Goal: Task Accomplishment & Management: Use online tool/utility

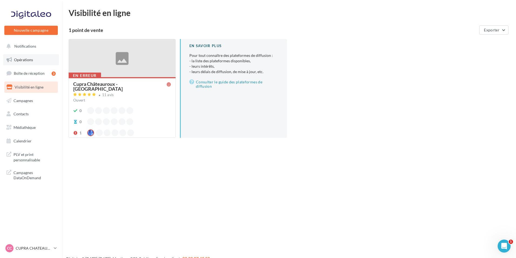
click at [34, 60] on link "Opérations" at bounding box center [31, 59] width 56 height 11
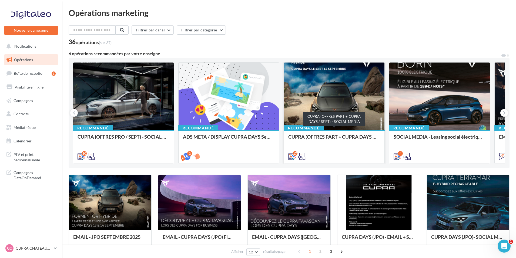
click at [296, 136] on div "CUPRA (OFFRES PART + CUPRA DAYS / SEPT) - SOCIAL MEDIA" at bounding box center [334, 139] width 92 height 11
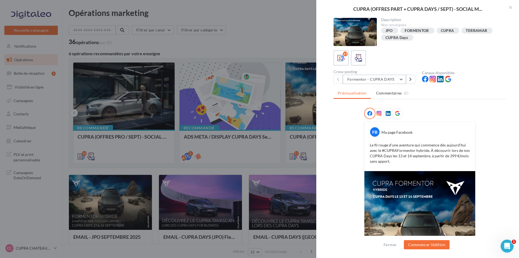
click at [377, 77] on button "Formentor - CUPRA DAYS" at bounding box center [374, 79] width 63 height 9
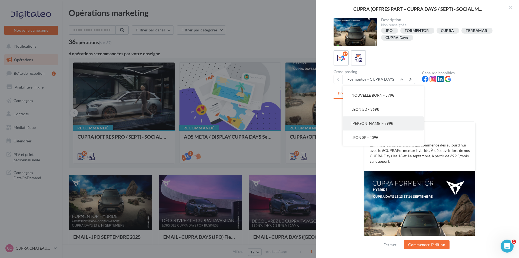
scroll to position [180, 0]
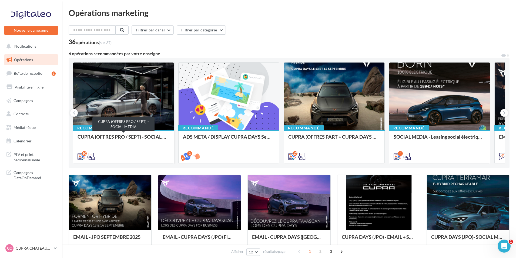
click at [110, 135] on div "CUPRA (OFFRES PRO / SEPT) - SOCIAL MEDIA" at bounding box center [124, 139] width 92 height 11
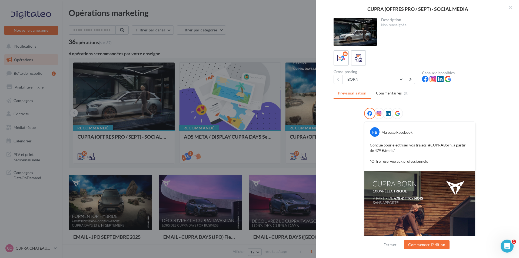
click at [393, 81] on button "BORN" at bounding box center [374, 79] width 63 height 9
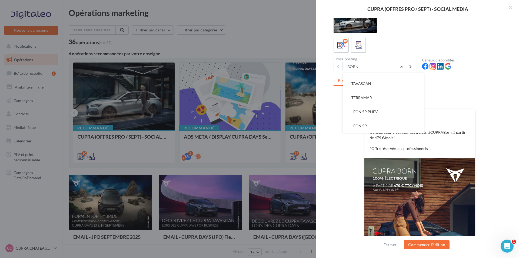
scroll to position [0, 0]
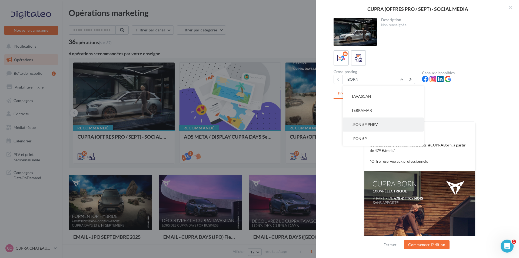
click at [387, 128] on button "LEON 5P PHEV" at bounding box center [383, 124] width 81 height 14
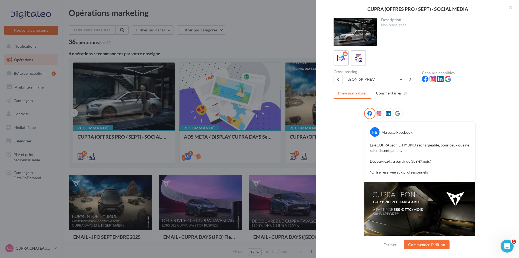
click at [377, 80] on button "LEON 5P PHEV" at bounding box center [374, 79] width 63 height 9
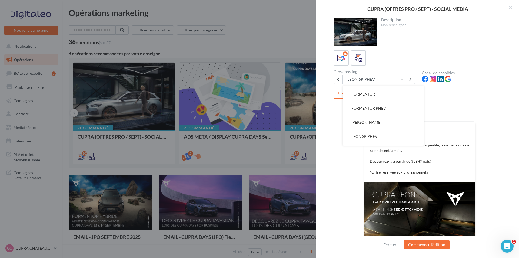
scroll to position [54, 0]
click at [371, 107] on span "LEON SP PHEV" at bounding box center [364, 109] width 26 height 5
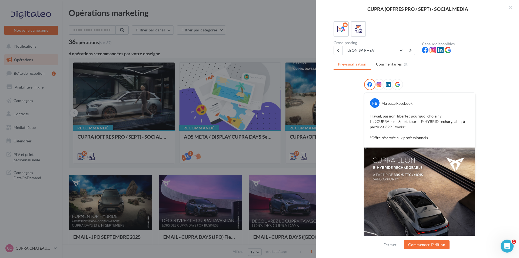
scroll to position [27, 0]
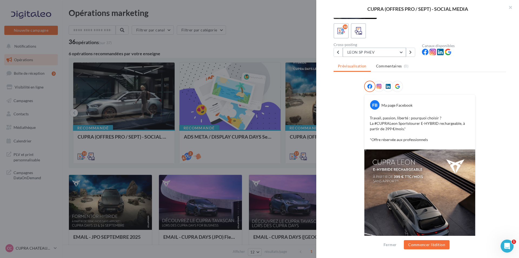
click at [375, 54] on button "LEON SP PHEV" at bounding box center [374, 52] width 63 height 9
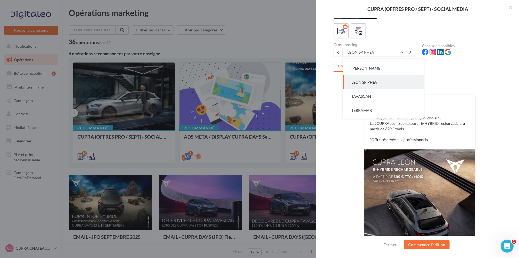
scroll to position [56, 0]
click at [369, 66] on button "LEON SP" at bounding box center [383, 66] width 81 height 14
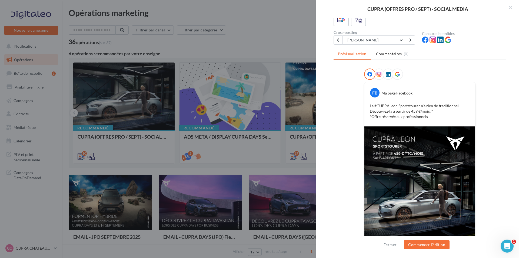
scroll to position [27, 0]
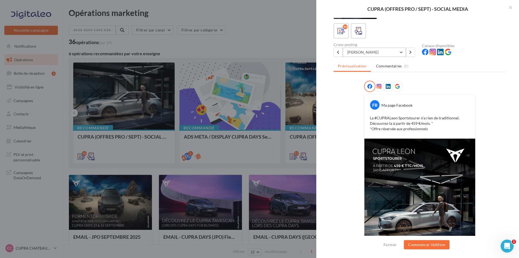
click at [379, 53] on button "LEON SP" at bounding box center [374, 52] width 63 height 9
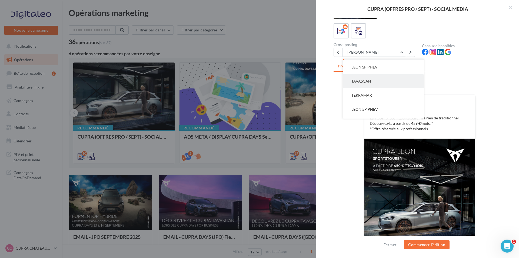
scroll to position [81, 0]
click at [375, 113] on button "LEON 5P" at bounding box center [383, 111] width 81 height 14
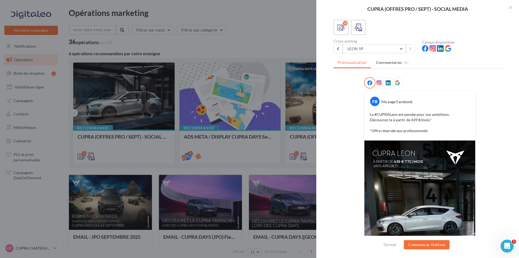
scroll to position [22, 0]
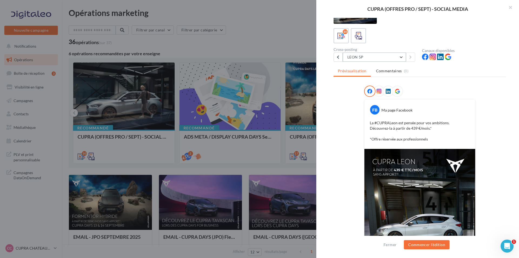
click at [381, 56] on button "LEON 5P" at bounding box center [374, 56] width 63 height 9
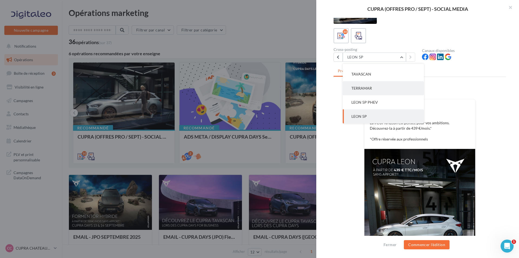
click at [383, 89] on button "TERRAMAR" at bounding box center [383, 88] width 81 height 14
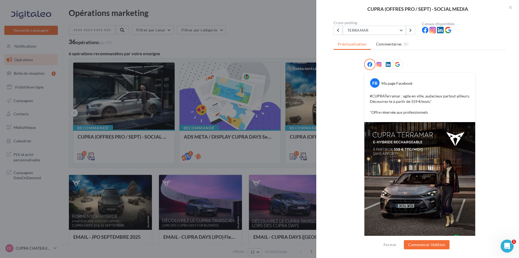
scroll to position [54, 0]
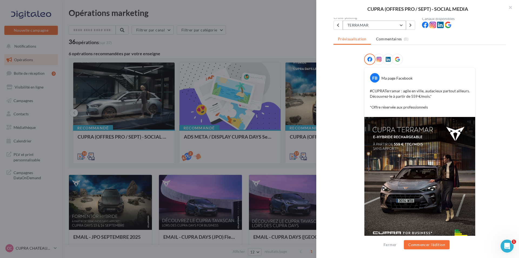
click at [385, 25] on button "TERRAMAR" at bounding box center [374, 25] width 63 height 9
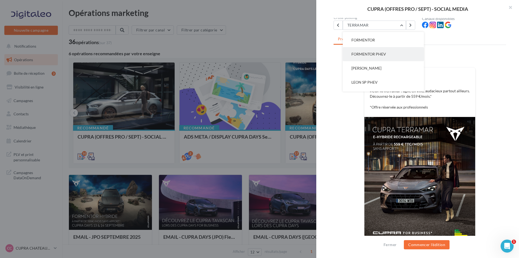
click at [386, 56] on span "FORMENTOR PHEV" at bounding box center [368, 54] width 35 height 5
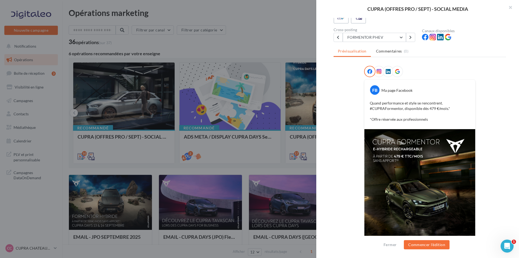
scroll to position [54, 0]
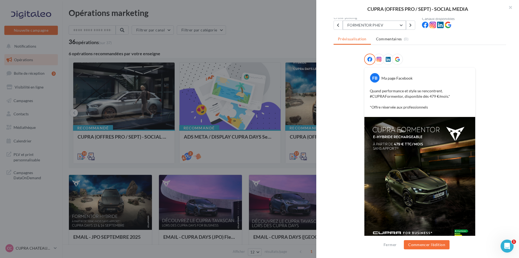
click at [383, 23] on button "FORMENTOR PHEV" at bounding box center [374, 25] width 63 height 9
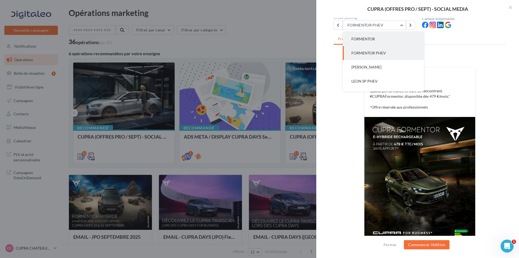
click at [384, 44] on button "FORMENTOR" at bounding box center [383, 39] width 81 height 14
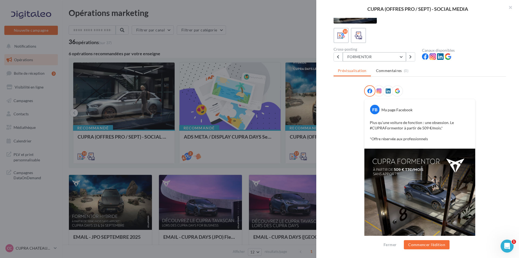
scroll to position [22, 0]
click at [380, 55] on button "FORMENTOR" at bounding box center [374, 56] width 63 height 9
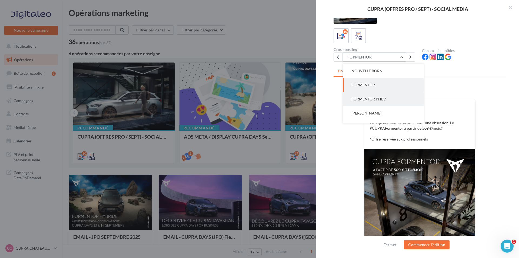
scroll to position [0, 0]
click at [391, 87] on button "NOUVELLE BORN" at bounding box center [383, 85] width 81 height 14
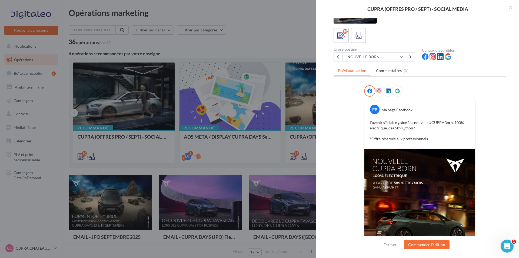
scroll to position [22, 0]
click at [381, 54] on button "NOUVELLE BORN" at bounding box center [374, 56] width 63 height 9
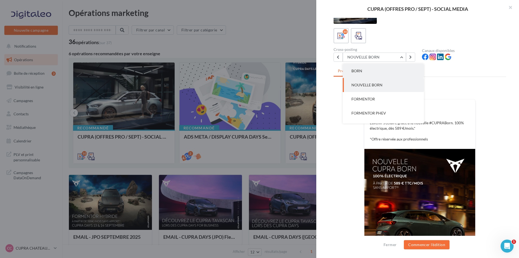
click at [378, 69] on button "BORN" at bounding box center [383, 71] width 81 height 14
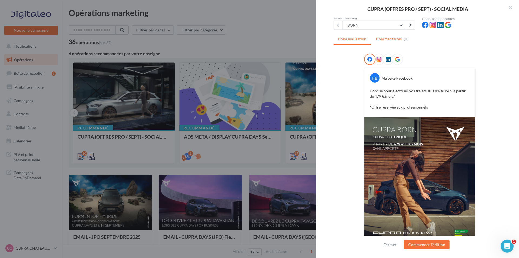
scroll to position [27, 0]
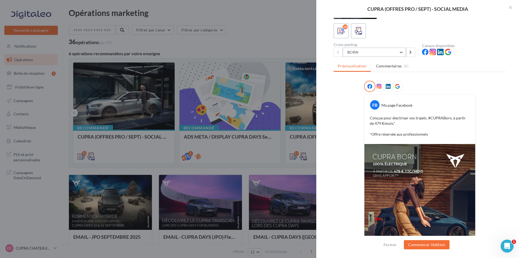
click at [388, 54] on button "BORN" at bounding box center [374, 52] width 63 height 9
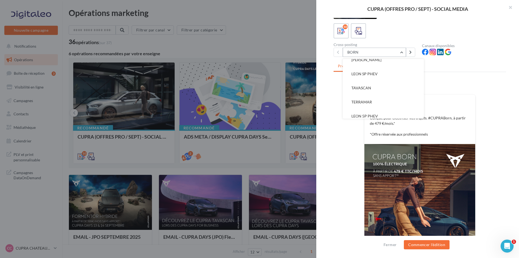
scroll to position [81, 0]
drag, startPoint x: 235, startPoint y: 159, endPoint x: 246, endPoint y: 158, distance: 10.7
click at [235, 159] on div at bounding box center [259, 129] width 519 height 258
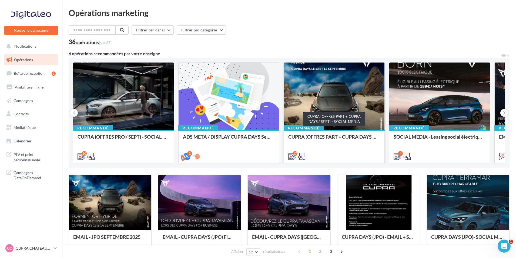
click at [317, 138] on div "CUPRA (OFFRES PART + CUPRA DAYS / SEPT) - SOCIAL MEDIA" at bounding box center [334, 139] width 92 height 11
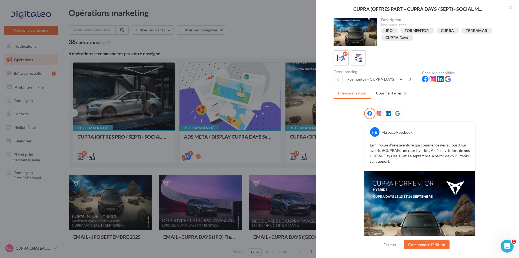
click at [396, 78] on button "Formentor - CUPRA DAYS" at bounding box center [374, 79] width 63 height 9
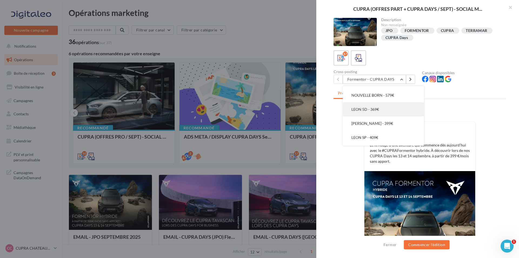
click at [387, 108] on button "LEON 5D - 369€" at bounding box center [383, 109] width 81 height 14
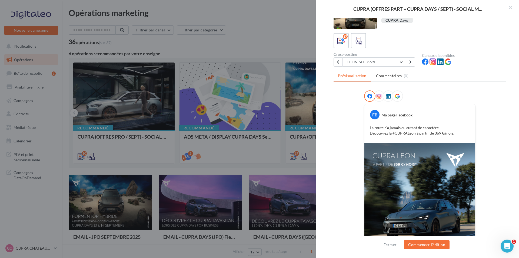
scroll to position [27, 0]
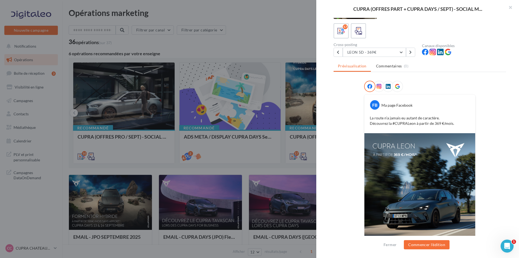
click at [384, 151] on img at bounding box center [419, 202] width 111 height 139
click at [391, 51] on button "LEON 5D - 369€" at bounding box center [374, 52] width 63 height 9
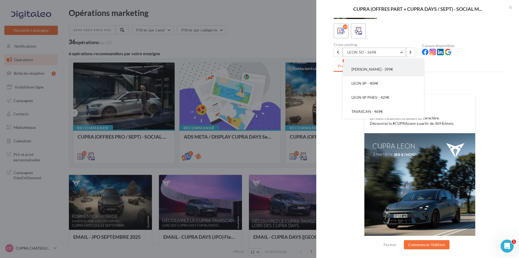
scroll to position [152, 0]
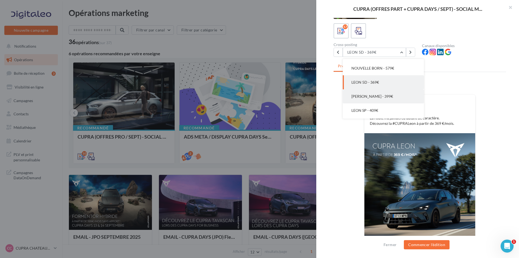
click at [377, 96] on span "LEON PHEV - 399€" at bounding box center [372, 96] width 42 height 5
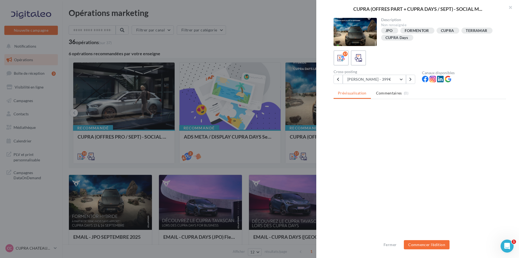
scroll to position [0, 0]
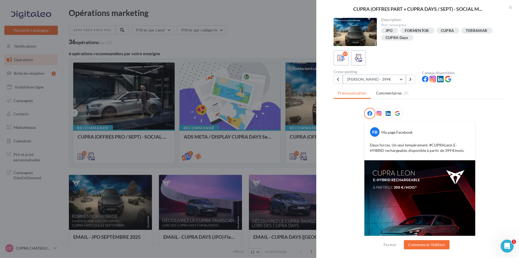
click at [365, 77] on button "LEON PHEV - 399€" at bounding box center [374, 79] width 63 height 9
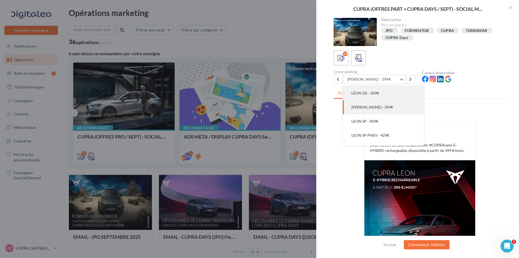
click at [378, 96] on button "LEON 5D - 369€" at bounding box center [383, 93] width 81 height 14
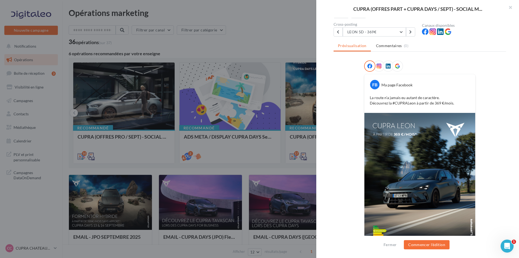
scroll to position [54, 0]
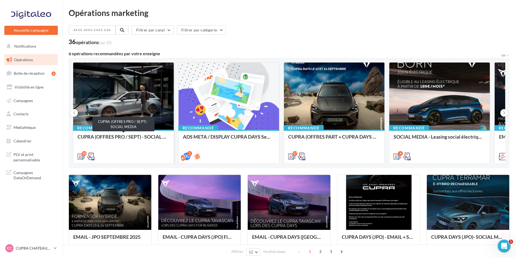
click at [129, 144] on div "CUPRA (OFFRES PRO / SEPT) - SOCIAL MEDIA" at bounding box center [124, 139] width 92 height 11
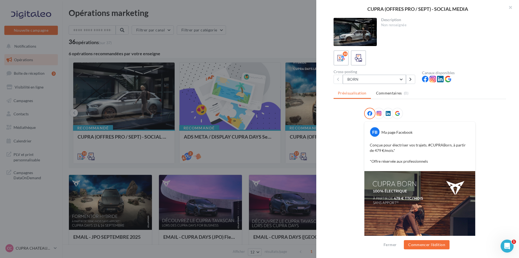
click at [377, 80] on button "BORN" at bounding box center [374, 79] width 63 height 9
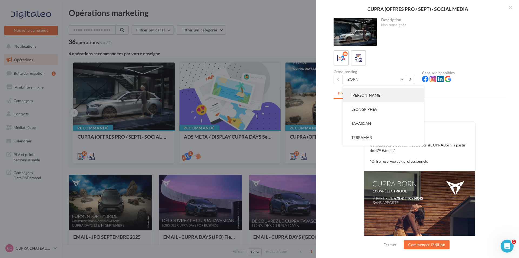
click at [377, 98] on button "LEON SP" at bounding box center [383, 95] width 81 height 14
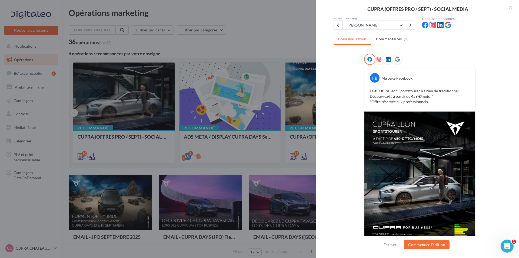
scroll to position [27, 0]
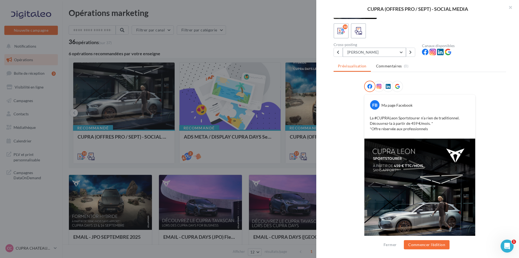
click at [376, 49] on button "LEON SP" at bounding box center [374, 52] width 63 height 9
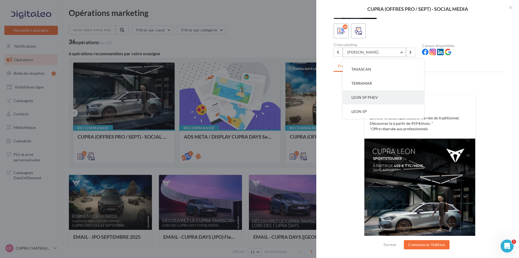
scroll to position [54, 0]
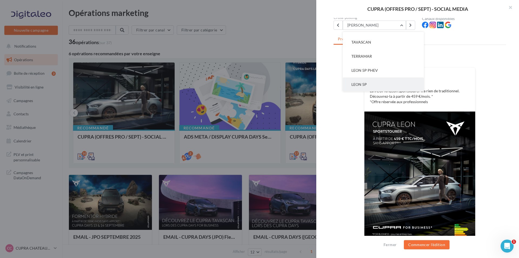
click at [375, 82] on button "LEON 5P" at bounding box center [383, 84] width 81 height 14
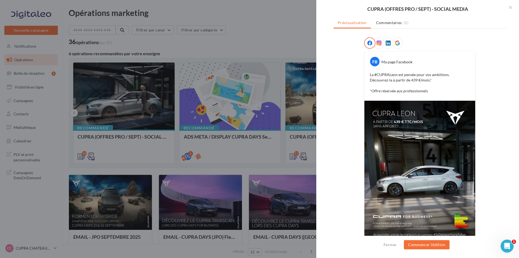
scroll to position [76, 0]
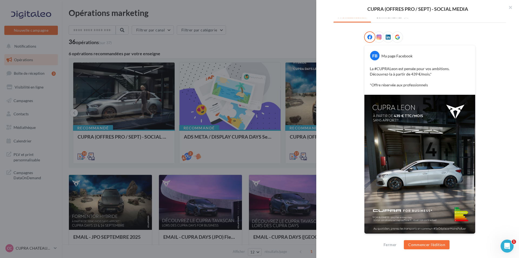
click at [390, 157] on img at bounding box center [419, 164] width 111 height 139
drag, startPoint x: 368, startPoint y: 70, endPoint x: 449, endPoint y: 69, distance: 81.4
click at [449, 69] on div "La #CUPRALeon est pensée pour vos ambitions. Découvrez-la à partir de 439 €/moi…" at bounding box center [420, 77] width 108 height 24
copy p "La #CUPRALeon est pensée pour vos ambitions."
click at [274, 97] on div at bounding box center [259, 129] width 519 height 258
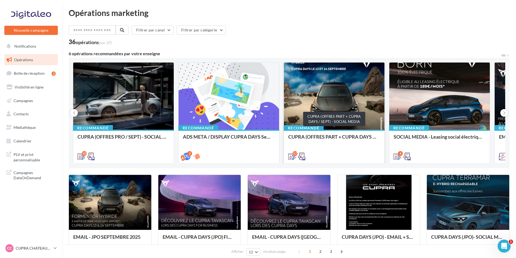
click at [338, 136] on div "CUPRA (OFFRES PART + CUPRA DAYS / SEPT) - SOCIAL MEDIA" at bounding box center [334, 139] width 92 height 11
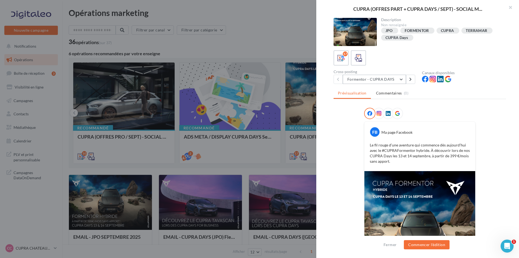
click at [378, 82] on button "Formentor - CUPRA DAYS" at bounding box center [374, 79] width 63 height 9
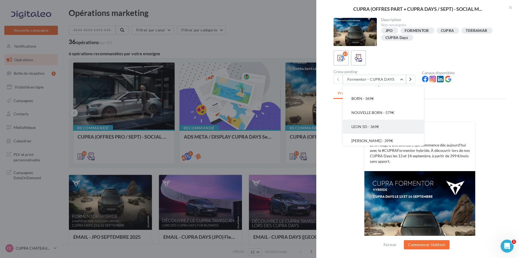
click at [375, 125] on span "LEON 5D - 369€" at bounding box center [365, 126] width 28 height 5
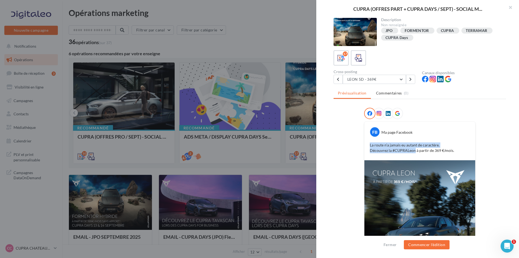
drag, startPoint x: 414, startPoint y: 151, endPoint x: 366, endPoint y: 144, distance: 48.4
click at [366, 144] on div "La route n’a jamais eu autant de caractère. Découvrez la #CUPRALeon à partir de…" at bounding box center [420, 148] width 108 height 14
click at [319, 141] on div "Description Non renseignée JPO FORMENTOR CUPRA TERRAMAR CUPRA Days 17 Cross-pos…" at bounding box center [419, 129] width 207 height 222
click at [361, 81] on button "LEON 5D - 369€" at bounding box center [374, 79] width 63 height 9
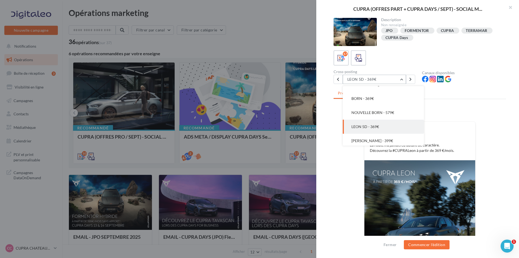
scroll to position [155, 0]
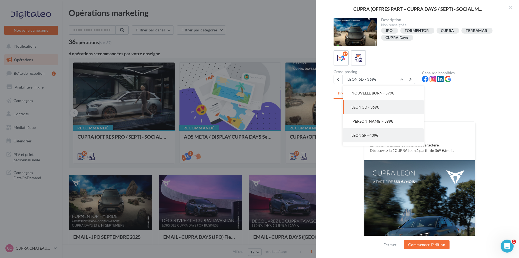
click at [376, 134] on span "LEON SP - 409€" at bounding box center [364, 135] width 27 height 5
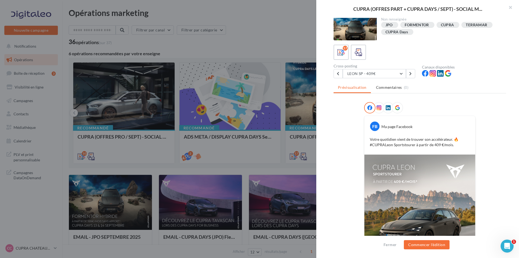
scroll to position [0, 0]
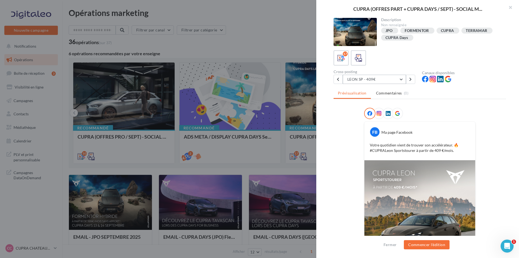
click at [378, 77] on button "LEON SP - 409€" at bounding box center [374, 79] width 63 height 9
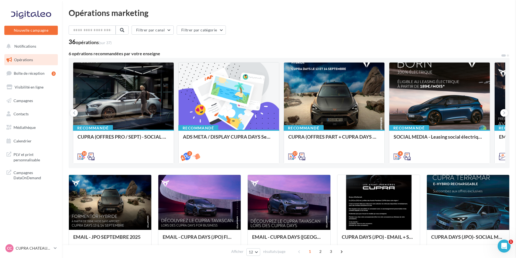
click at [151, 150] on div "10" at bounding box center [123, 155] width 101 height 15
click at [152, 134] on div "CUPRA (OFFRES PRO / SEPT) - SOCIAL MEDIA" at bounding box center [124, 139] width 92 height 11
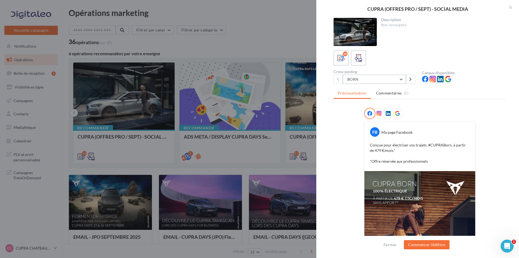
click at [371, 75] on button "BORN" at bounding box center [374, 79] width 63 height 9
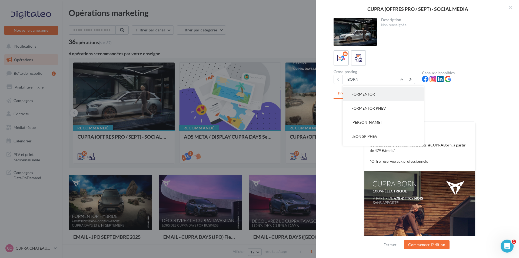
scroll to position [54, 0]
click at [383, 98] on button "LEON SP" at bounding box center [383, 95] width 81 height 14
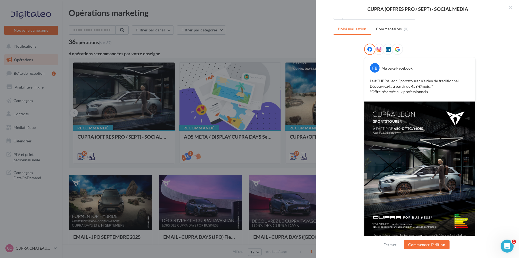
scroll to position [71, 0]
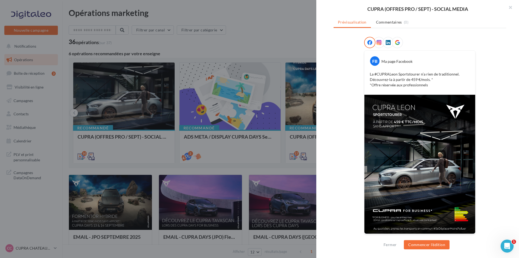
click at [381, 91] on div "FB Ma page Facebook La #CUPRALeon Sportstourer n’a rien de traditionnel. Découv…" at bounding box center [419, 73] width 111 height 44
drag, startPoint x: 460, startPoint y: 74, endPoint x: 361, endPoint y: 74, distance: 98.9
click at [361, 74] on div "FB Ma page Facebook La #CUPRALeon Sportstourer n’a rien de traditionnel. Découv…" at bounding box center [420, 139] width 172 height 204
copy p "La #CUPRALeon Sportstourer n’a rien de traditionnel."
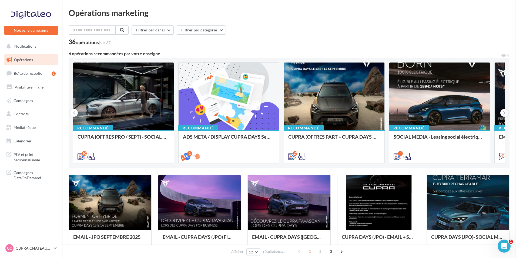
click at [333, 138] on div "CUPRA (OFFRES PART + CUPRA DAYS / SEPT) - SOCIAL MEDIA" at bounding box center [334, 139] width 92 height 11
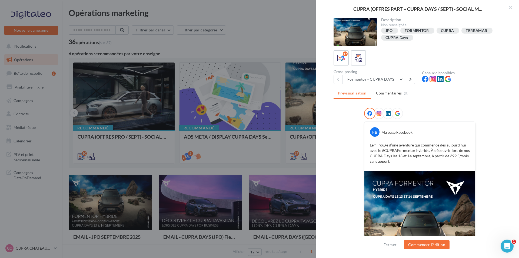
click at [387, 81] on button "Formentor - CUPRA DAYS" at bounding box center [374, 79] width 63 height 9
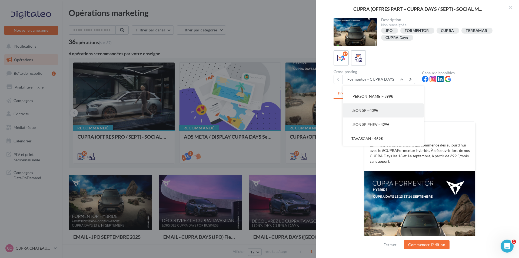
click at [386, 113] on button "LEON SP - 409€" at bounding box center [383, 110] width 81 height 14
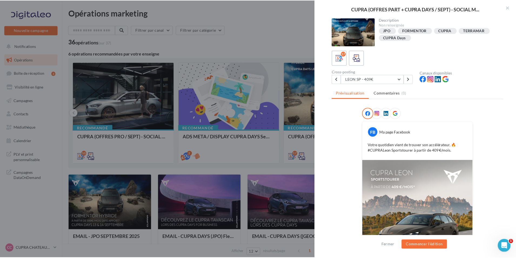
scroll to position [27, 0]
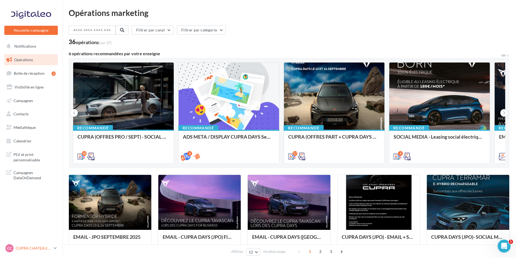
click at [27, 248] on p "CUPRA CHATEAUROUX" at bounding box center [34, 247] width 36 height 5
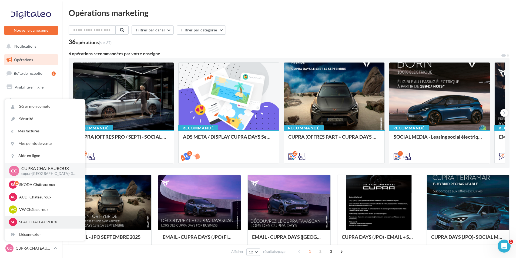
click at [48, 219] on div "SC SEAT CHATEAUROUX seat-chateauroux-36007" at bounding box center [45, 222] width 72 height 8
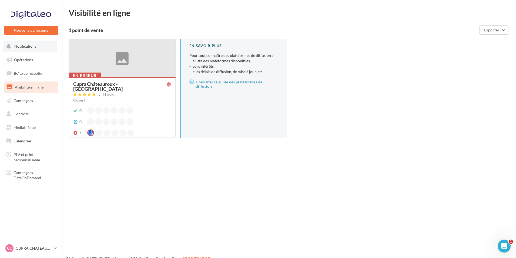
click at [33, 47] on span "Notifications" at bounding box center [25, 46] width 22 height 5
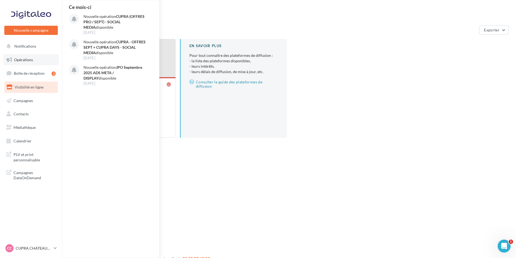
click at [37, 60] on link "Opérations" at bounding box center [31, 59] width 56 height 11
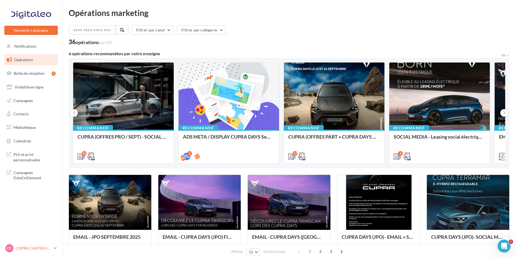
click at [35, 248] on p "CUPRA CHATEAUROUX" at bounding box center [34, 247] width 36 height 5
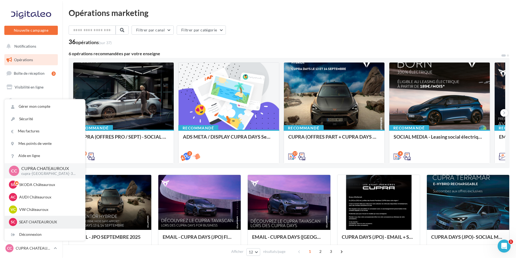
click at [54, 221] on p "SEAT CHATEAUROUX" at bounding box center [48, 221] width 59 height 5
